Goal: Transaction & Acquisition: Purchase product/service

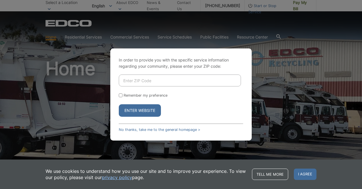
click at [181, 79] on input "Enter ZIP Code" at bounding box center [180, 80] width 122 height 12
type input "91941"
click at [145, 111] on button "Enter Website" at bounding box center [140, 110] width 42 height 12
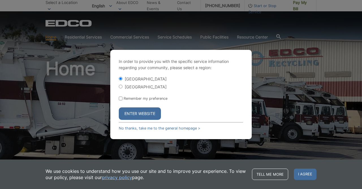
click at [121, 87] on input "[GEOGRAPHIC_DATA]" at bounding box center [121, 87] width 4 height 4
radio input "true"
click at [130, 112] on button "Enter Website" at bounding box center [140, 113] width 42 height 12
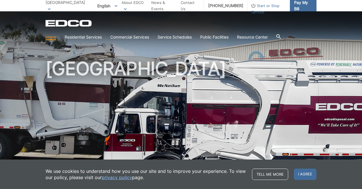
click at [294, 5] on span "Pay My Bill" at bounding box center [303, 5] width 18 height 12
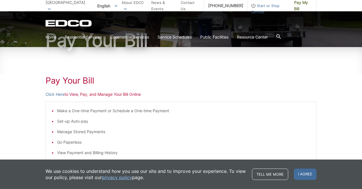
scroll to position [59, 0]
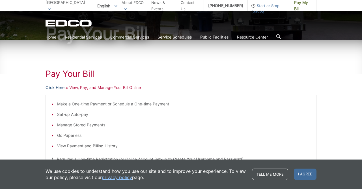
click at [55, 86] on link "Click Here" at bounding box center [55, 87] width 19 height 6
